Goal: Register for event/course

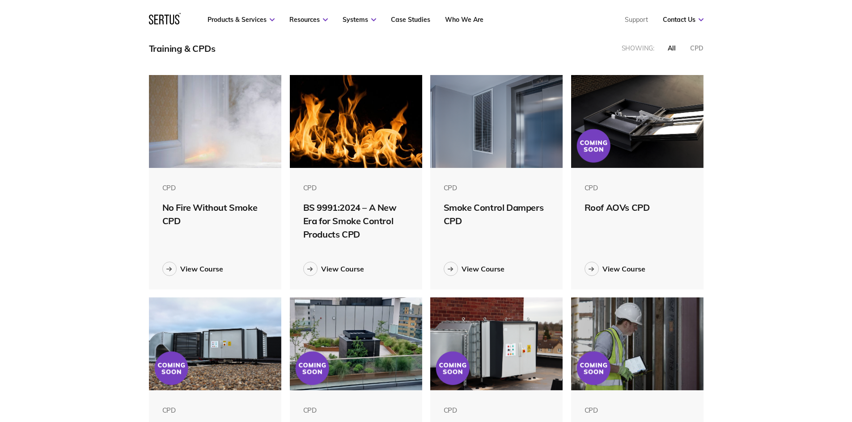
scroll to position [270, 0]
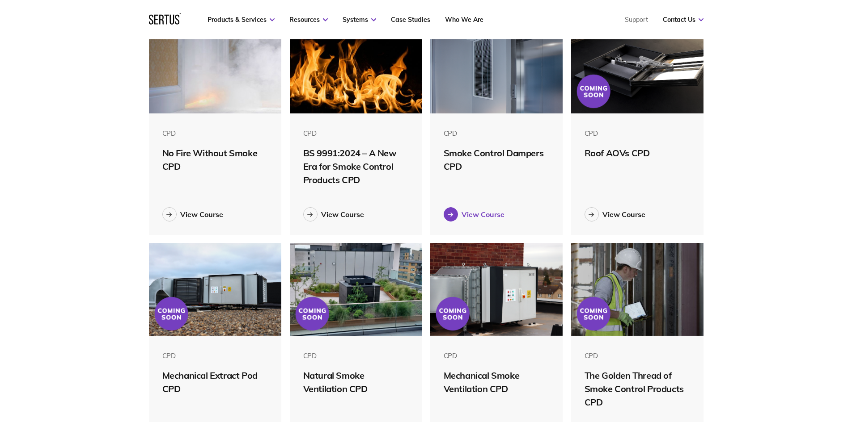
click at [481, 217] on div "View Course" at bounding box center [482, 214] width 43 height 9
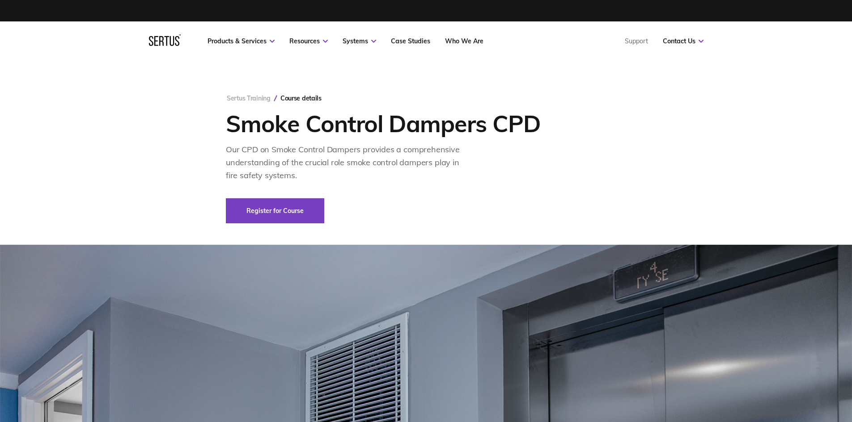
click at [250, 97] on link "Sertus Training" at bounding box center [249, 98] width 44 height 8
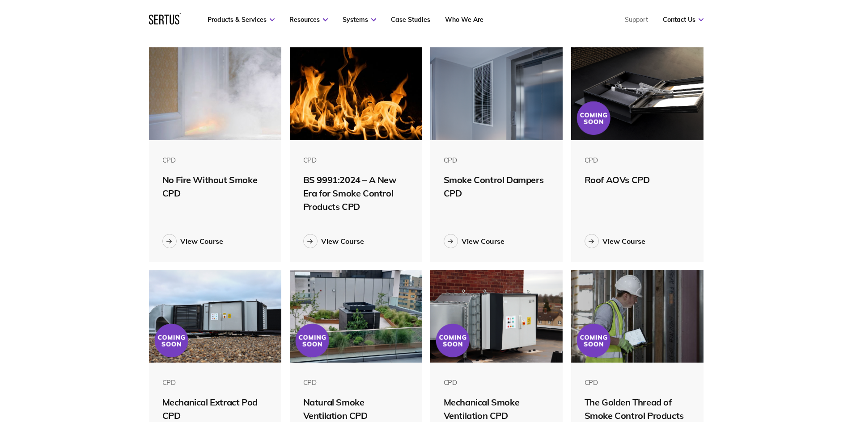
scroll to position [226, 0]
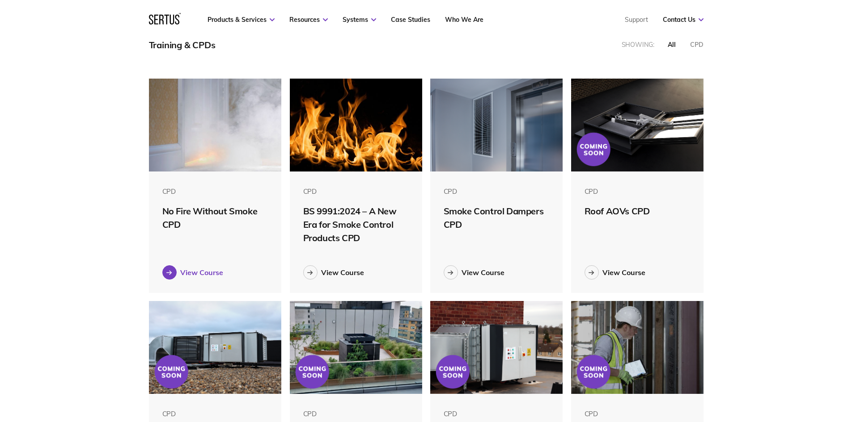
click at [202, 270] on div "View Course" at bounding box center [201, 272] width 43 height 9
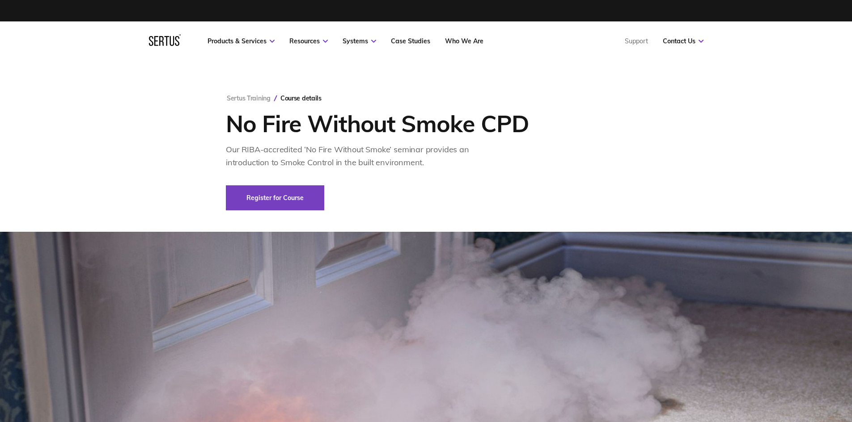
click at [279, 211] on div "Sertus Training Course details No Fire Without Smoke CPD Our RIBA-accredited ‘N…" at bounding box center [426, 146] width 436 height 171
click at [287, 203] on link "Register for Course" at bounding box center [275, 197] width 98 height 25
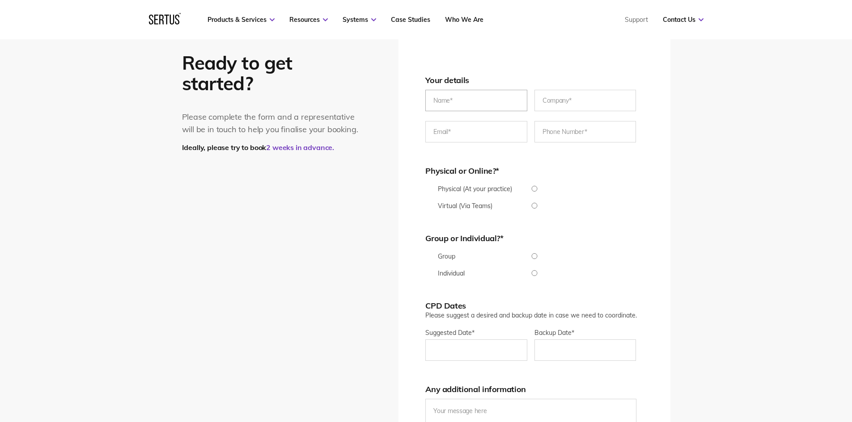
click at [480, 105] on input "text" at bounding box center [476, 100] width 102 height 21
type input "[PERSON_NAME]"
type input "Ohms Fire and Security Ltd"
type input "[EMAIL_ADDRESS][DOMAIN_NAME]"
type input "[PHONE_NUMBER]"
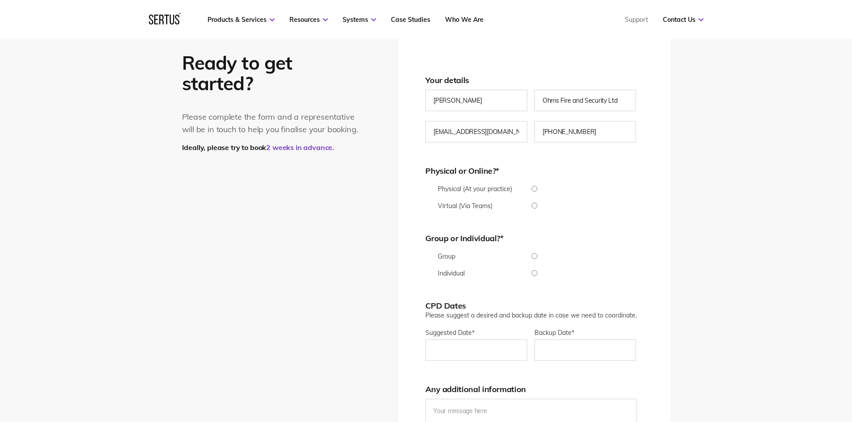
click at [533, 206] on input "Virtual (Via Teams)" at bounding box center [534, 206] width 218 height 6
radio input "true"
click at [535, 257] on input "Group" at bounding box center [534, 256] width 218 height 6
radio input "true"
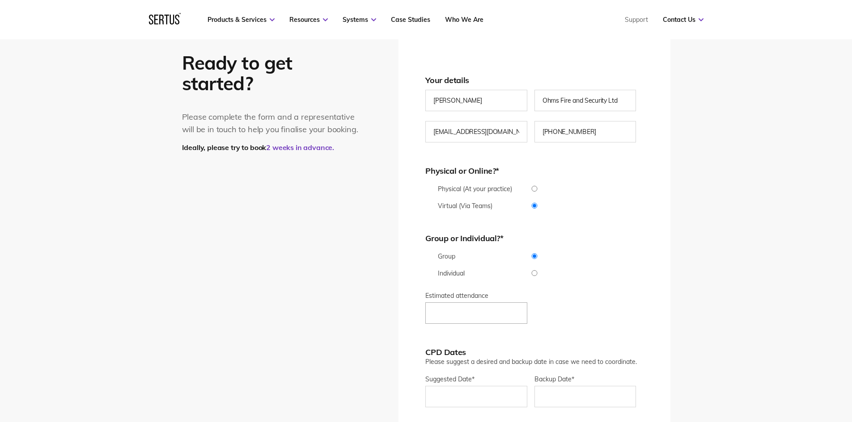
click at [493, 318] on input "Estimated attendance" at bounding box center [476, 313] width 102 height 21
type input "3"
click at [589, 316] on div "* Group Individual Estimated attendance 3" at bounding box center [534, 296] width 218 height 86
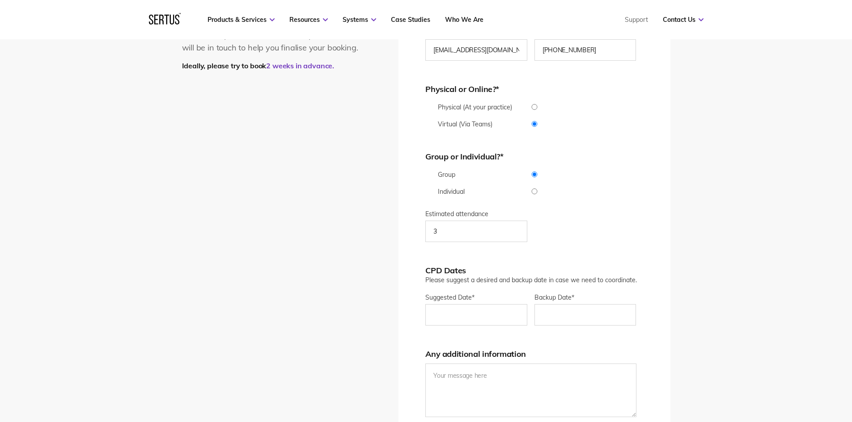
scroll to position [1891, 0]
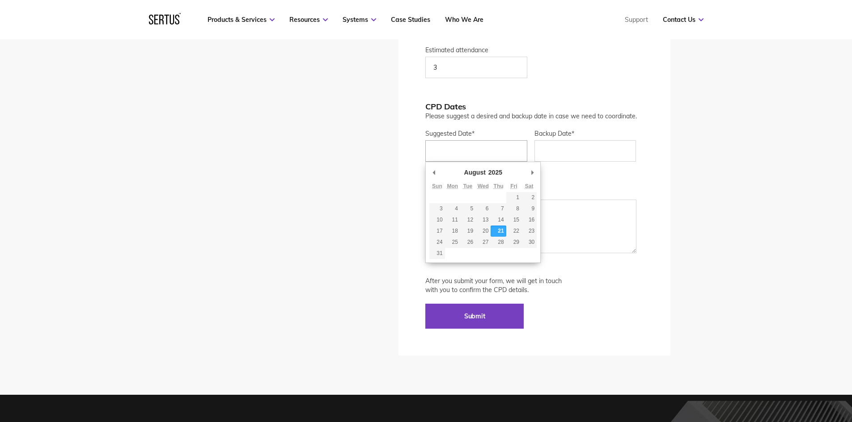
click at [480, 157] on input "Suggested Date *" at bounding box center [476, 150] width 102 height 21
click at [698, 178] on div "Ready to get started? Please complete the form and a representative will be in …" at bounding box center [426, 74] width 852 height 641
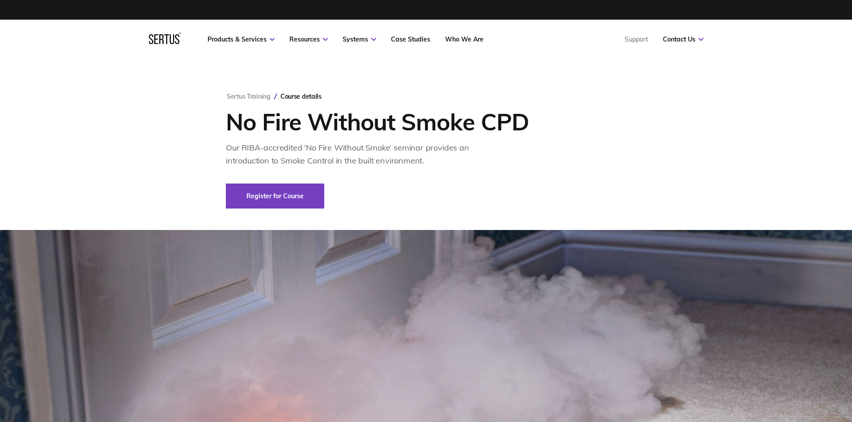
scroll to position [0, 0]
